Goal: Information Seeking & Learning: Check status

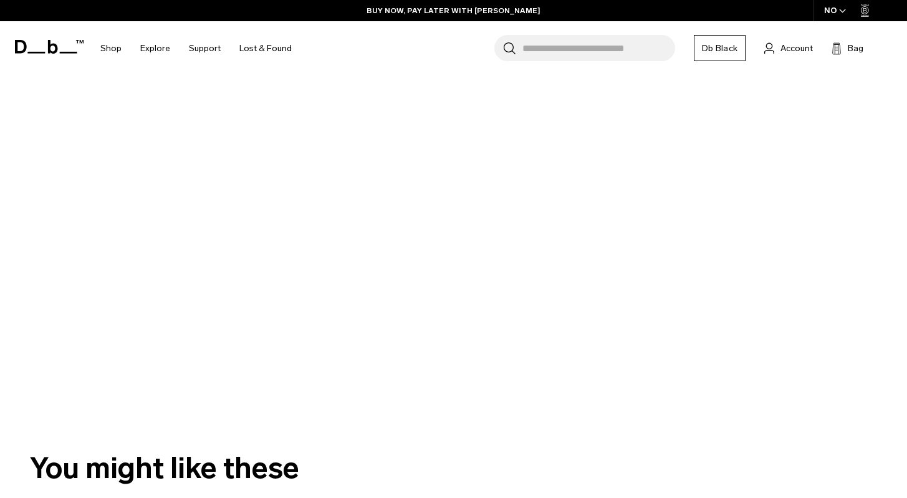
scroll to position [229, 0]
